Goal: Task Accomplishment & Management: Manage account settings

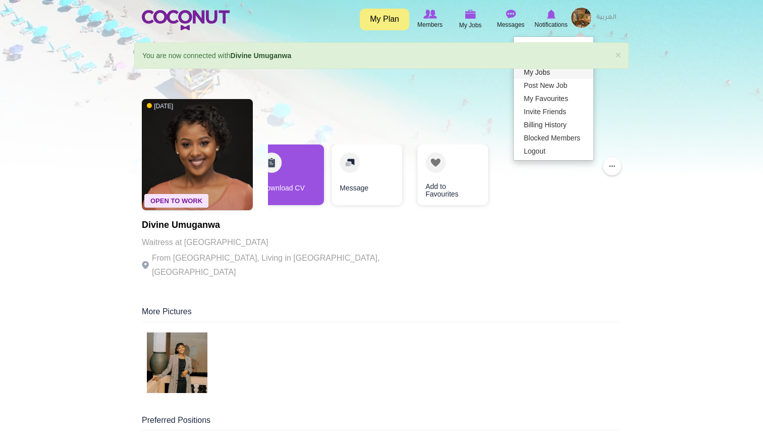
click at [544, 73] on link "My Jobs" at bounding box center [554, 72] width 80 height 13
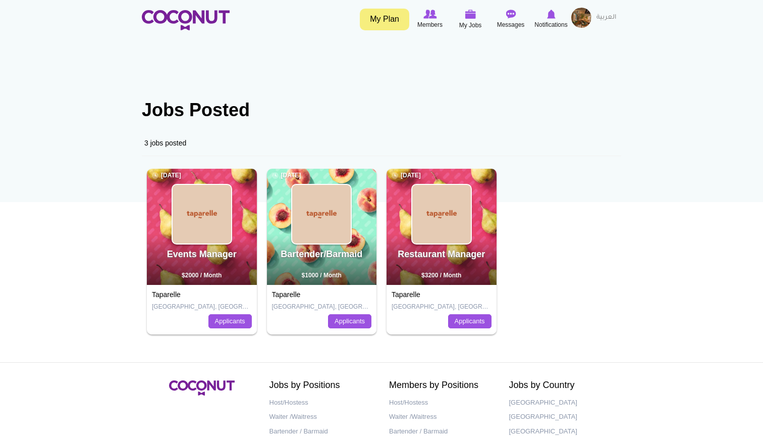
click at [340, 265] on h2 "Bartender/Barmaid" at bounding box center [322, 258] width 107 height 19
click at [332, 206] on img at bounding box center [321, 214] width 59 height 59
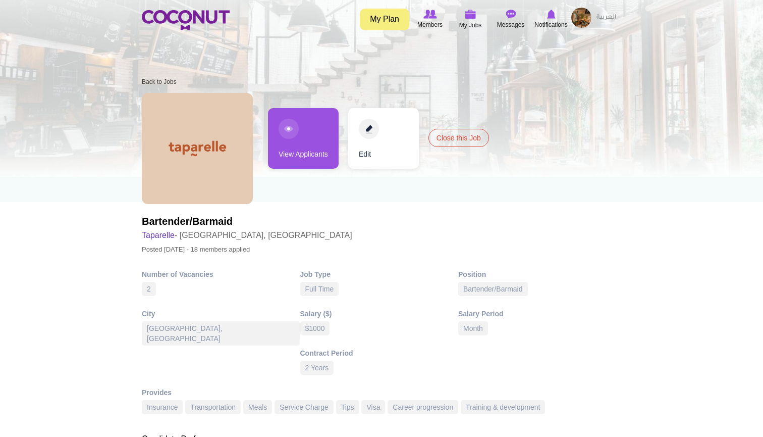
click at [317, 147] on link "View Applicants" at bounding box center [303, 138] width 71 height 61
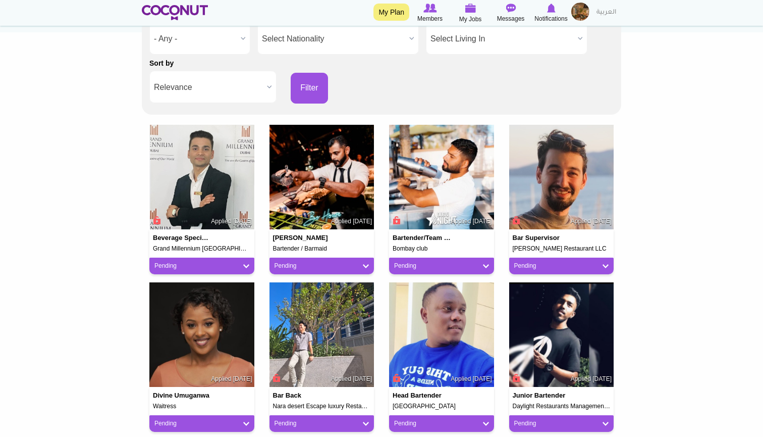
scroll to position [178, 0]
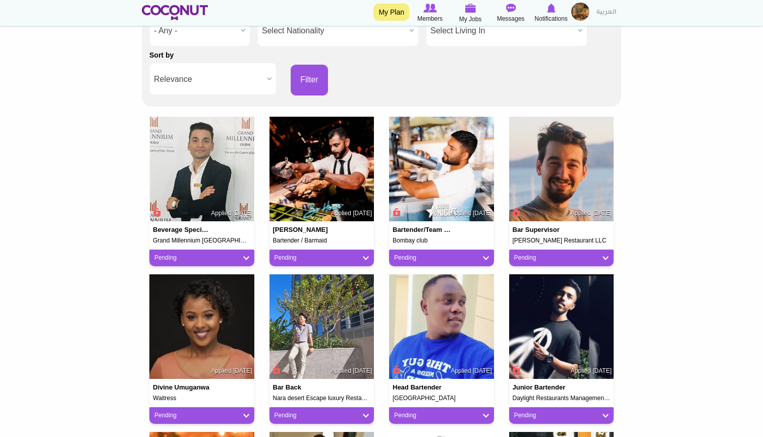
click at [529, 188] on img at bounding box center [561, 169] width 105 height 105
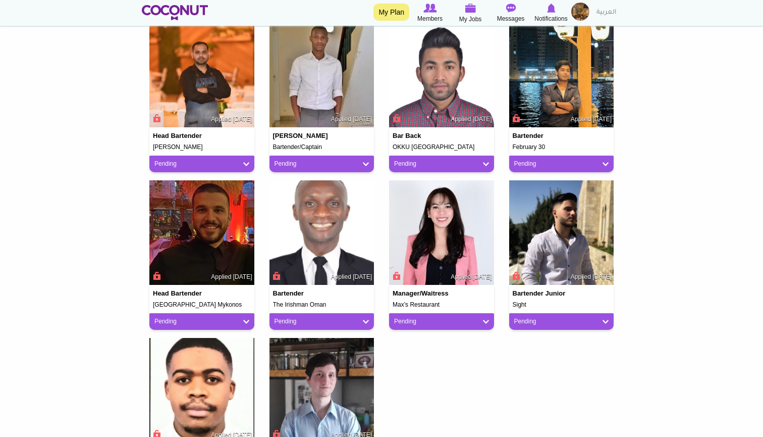
scroll to position [584, 0]
